Goal: Information Seeking & Learning: Learn about a topic

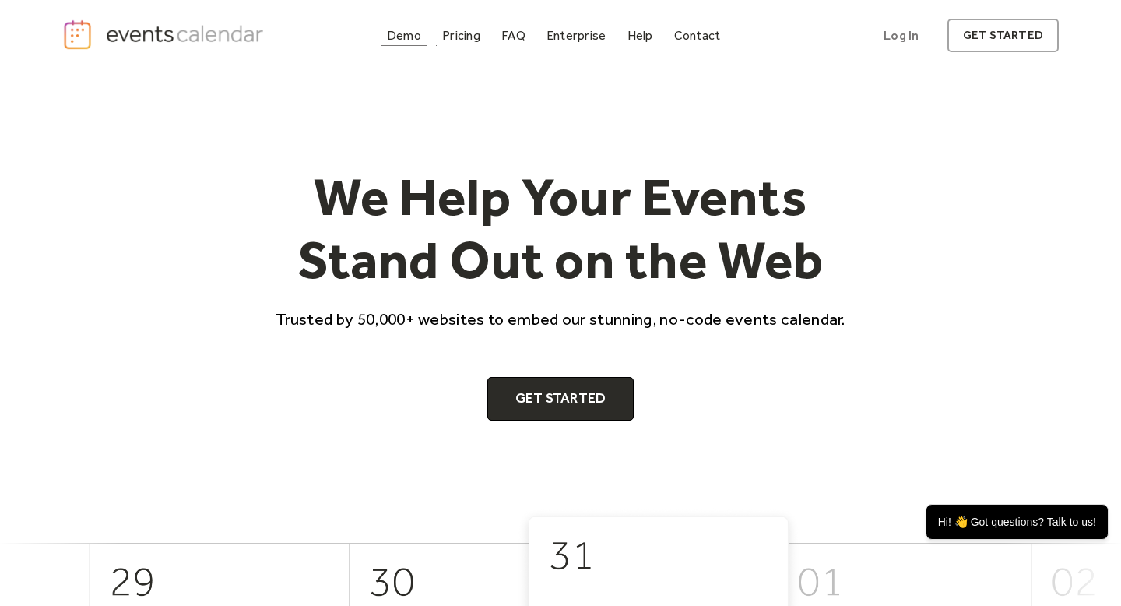
click at [391, 40] on div "Demo" at bounding box center [404, 35] width 34 height 9
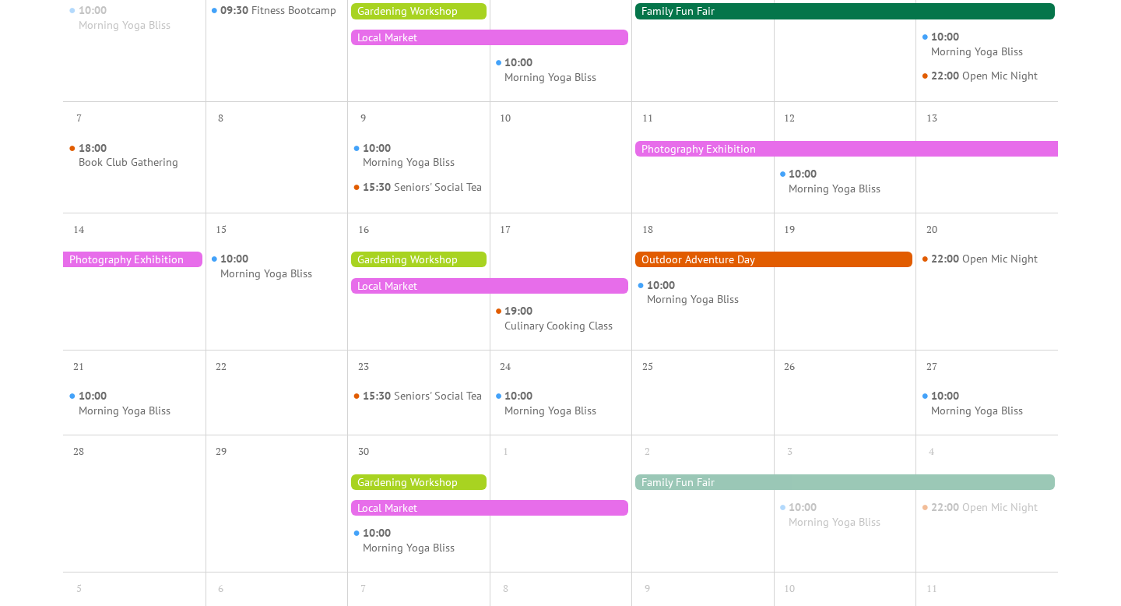
scroll to position [468, 0]
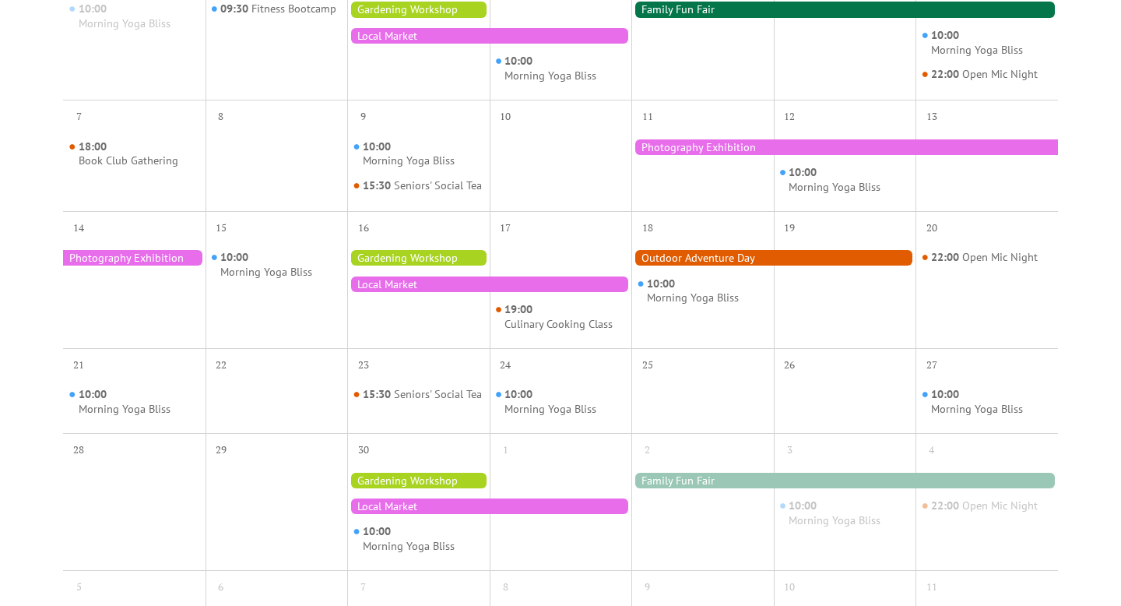
click at [411, 292] on div at bounding box center [489, 284] width 284 height 16
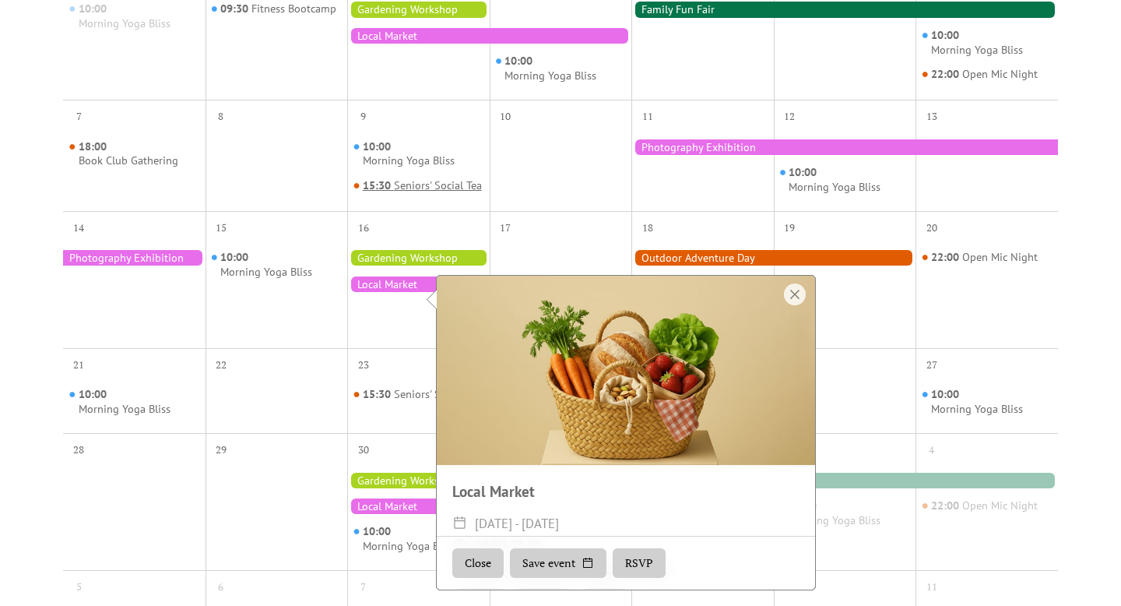
click at [476, 194] on div "15:30 Seniors' Social Tea" at bounding box center [422, 186] width 119 height 16
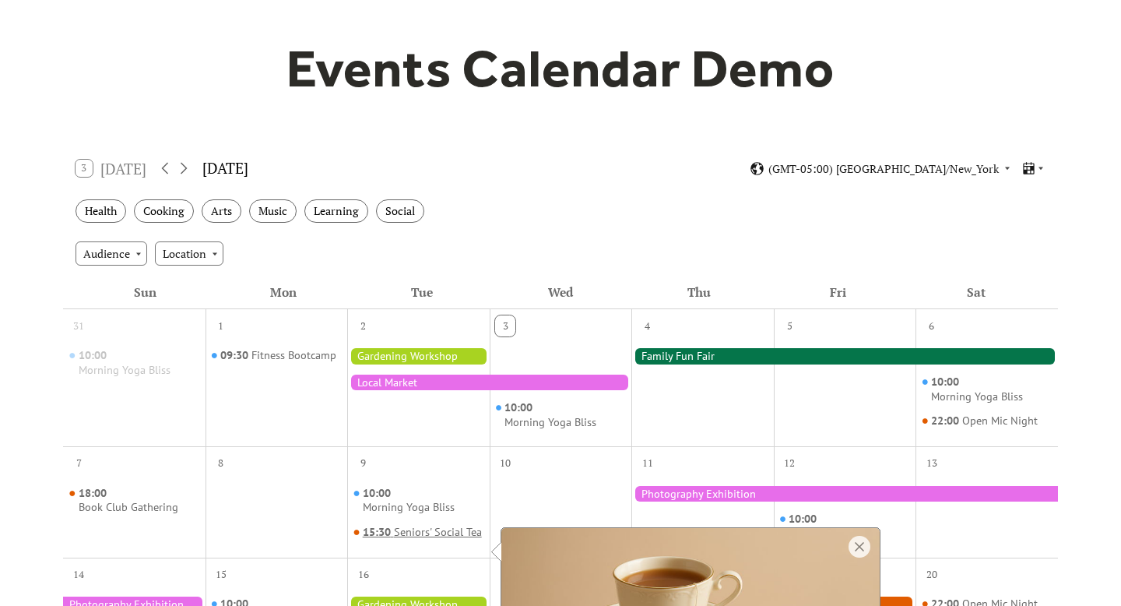
scroll to position [0, 0]
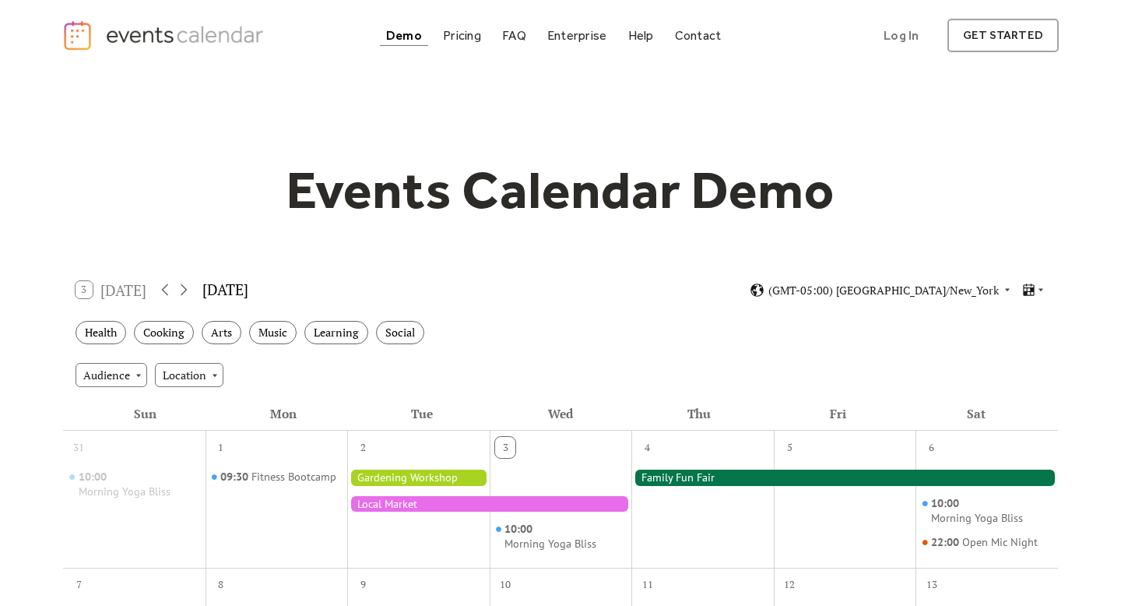
click at [413, 37] on div "Demo" at bounding box center [404, 35] width 36 height 9
click at [465, 38] on div "Pricing" at bounding box center [462, 35] width 38 height 9
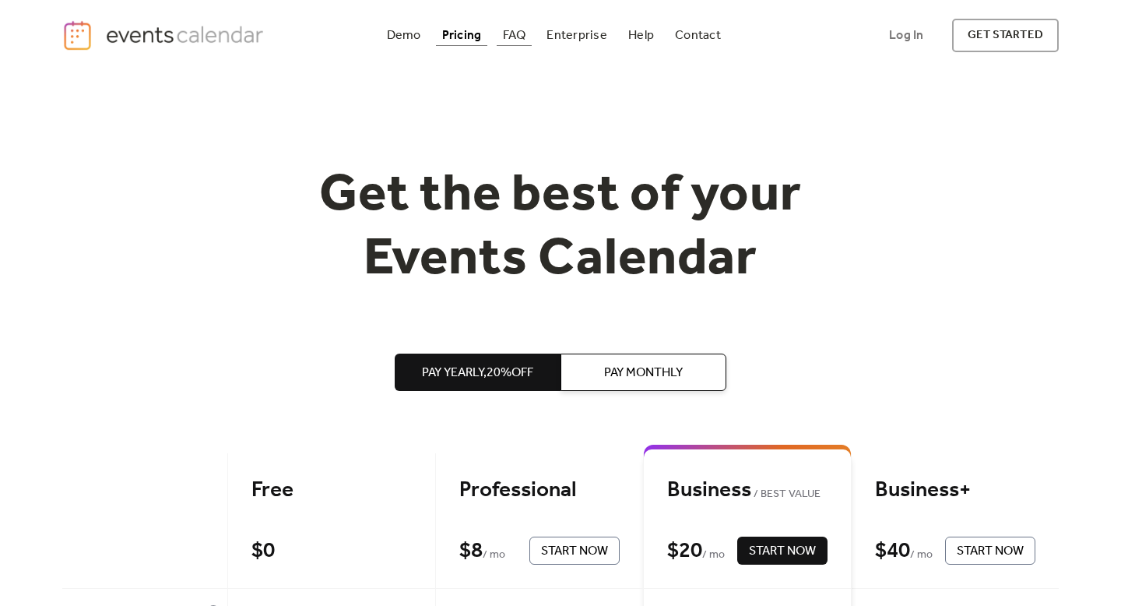
click at [521, 33] on div "FAQ" at bounding box center [514, 35] width 23 height 9
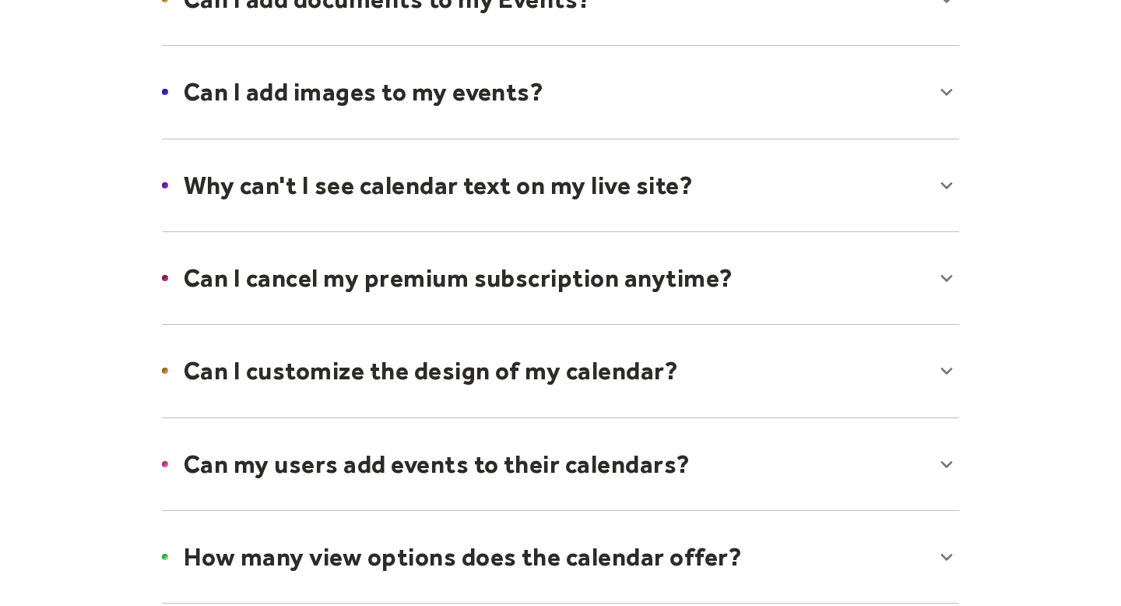
scroll to position [959, 0]
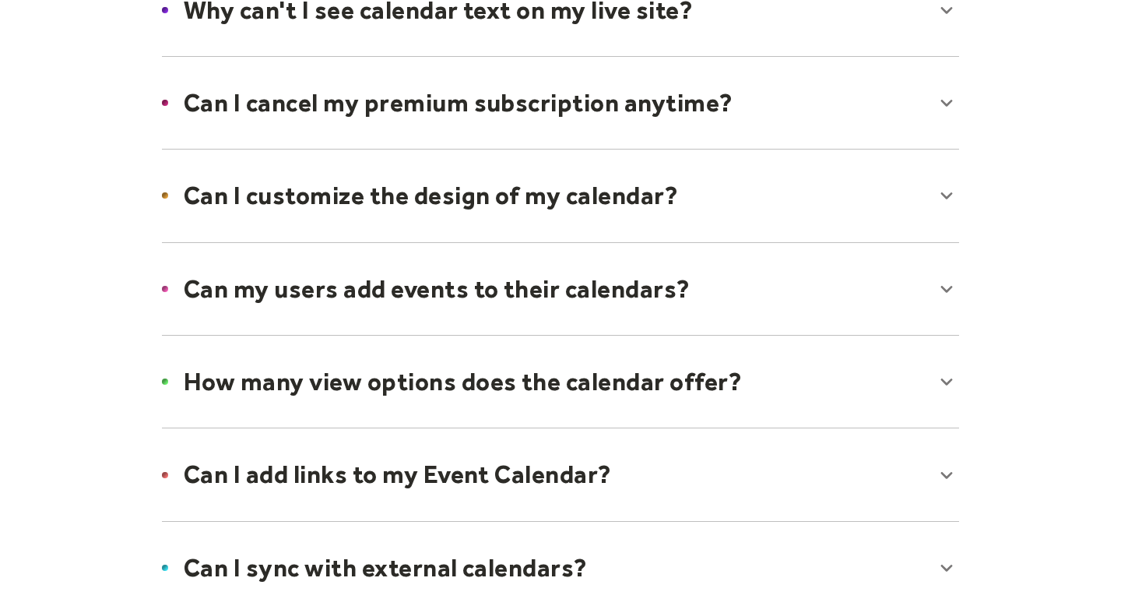
click at [550, 201] on div at bounding box center [560, 195] width 828 height 95
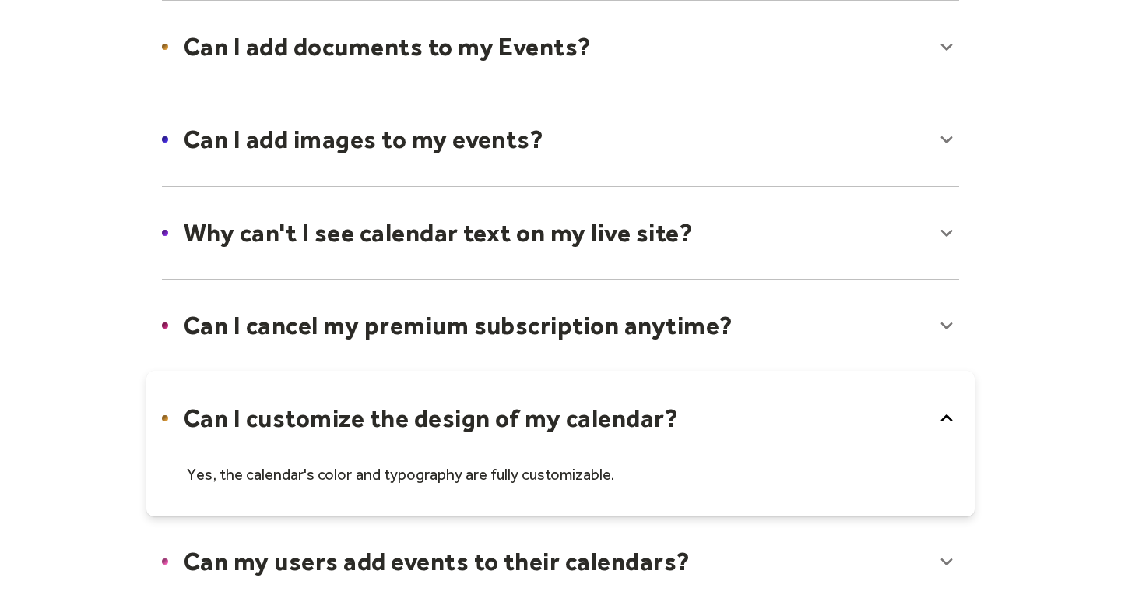
scroll to position [0, 0]
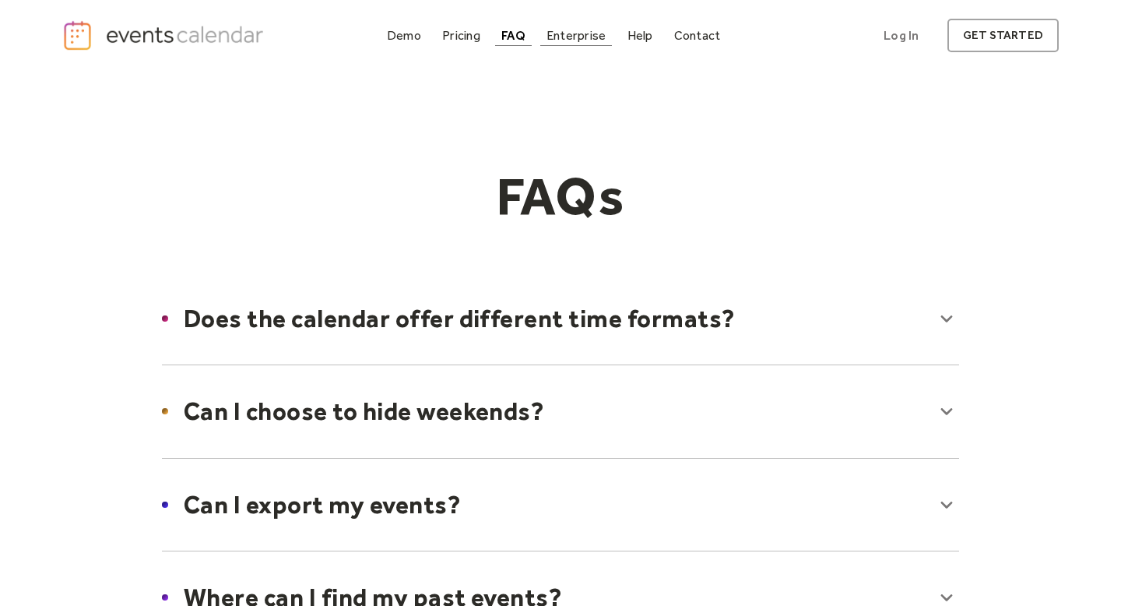
click at [577, 31] on div "Enterprise" at bounding box center [575, 35] width 59 height 9
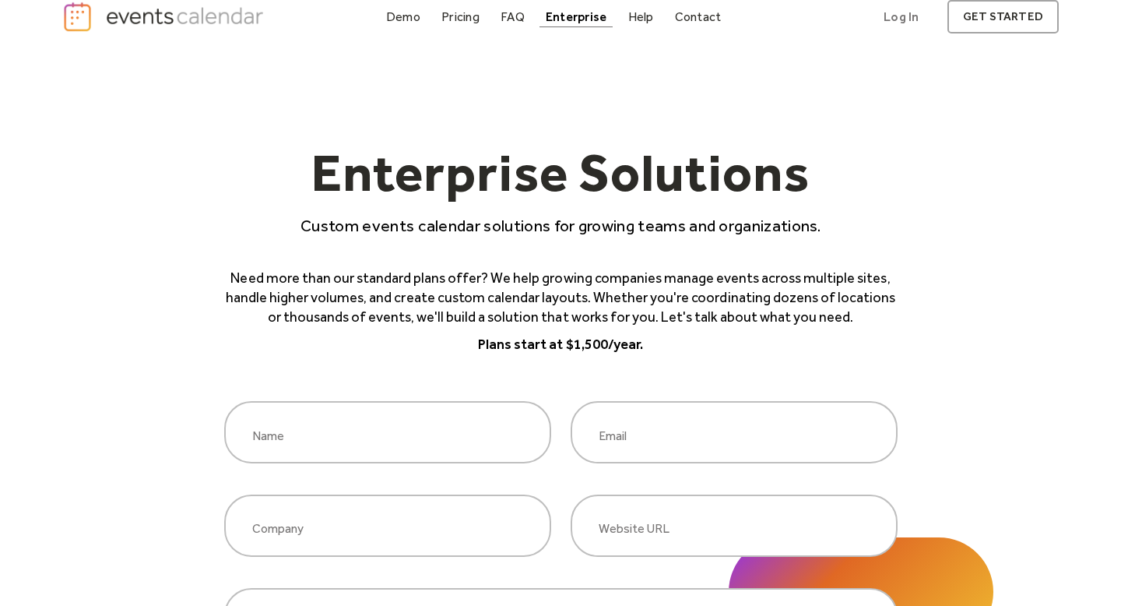
scroll to position [23, 0]
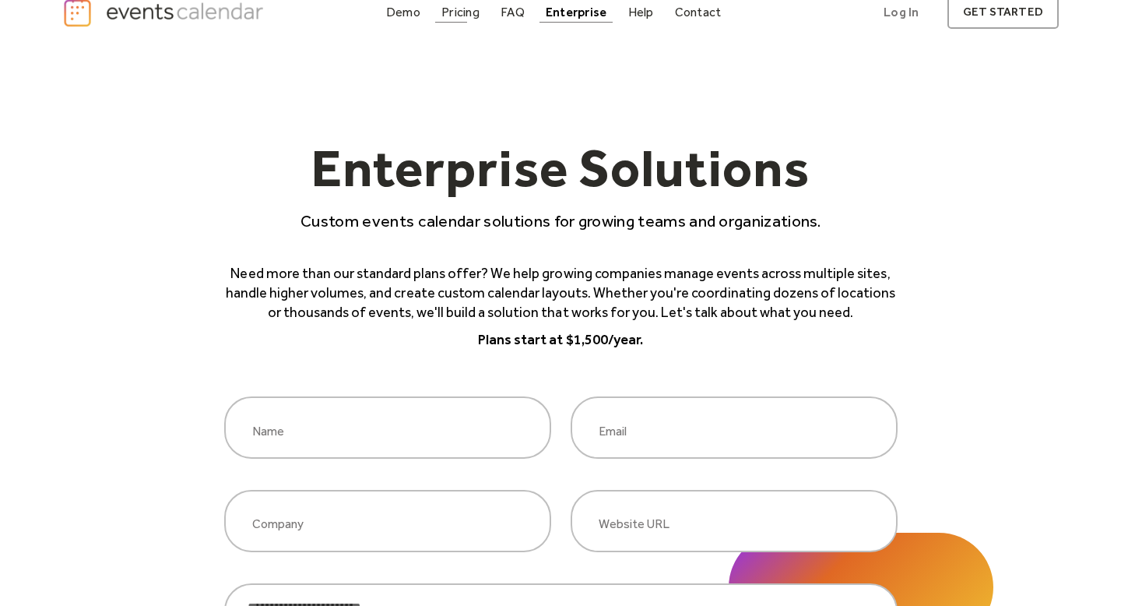
click at [460, 12] on div "Pricing" at bounding box center [460, 12] width 38 height 9
